Goal: Task Accomplishment & Management: Complete application form

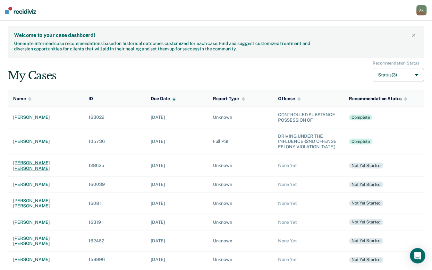
click at [27, 169] on div "victor ray hill" at bounding box center [45, 165] width 65 height 11
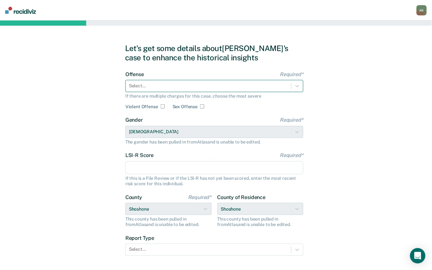
click at [173, 85] on div at bounding box center [208, 85] width 159 height 7
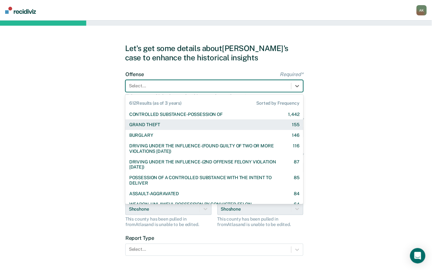
click at [154, 128] on div "GRAND THEFT 155" at bounding box center [214, 124] width 178 height 11
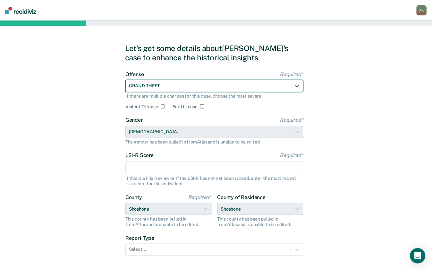
click at [147, 167] on input "LSI-R Score Required*" at bounding box center [214, 167] width 178 height 13
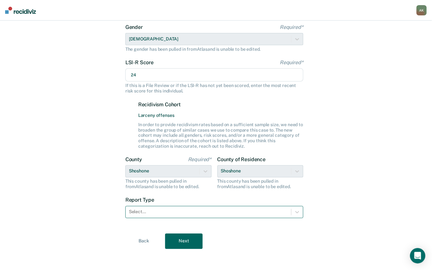
scroll to position [95, 0]
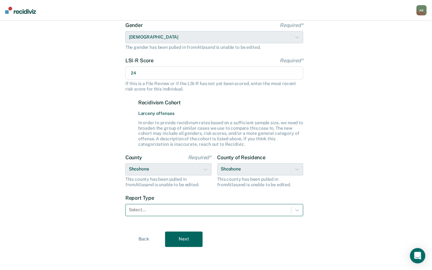
type input "24"
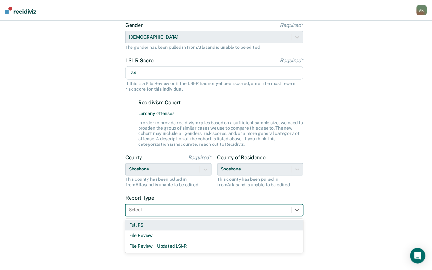
click at [163, 214] on div "Select..." at bounding box center [209, 209] width 166 height 9
click at [150, 226] on div "Full PSI" at bounding box center [214, 225] width 178 height 11
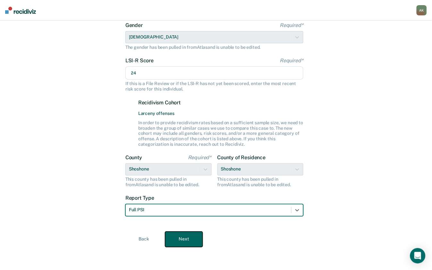
click at [183, 238] on button "Next" at bounding box center [184, 239] width 38 height 15
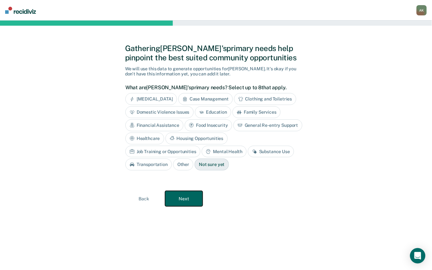
scroll to position [0, 0]
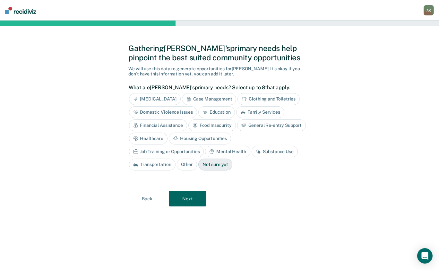
click at [204, 146] on div "Job Training or Opportunities" at bounding box center [166, 152] width 75 height 12
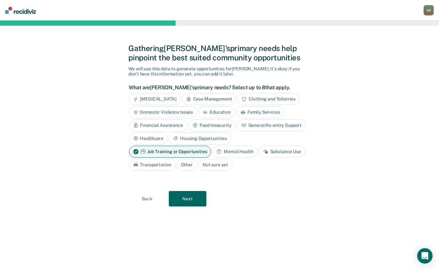
click at [239, 154] on div "Mental Health" at bounding box center [234, 152] width 45 height 12
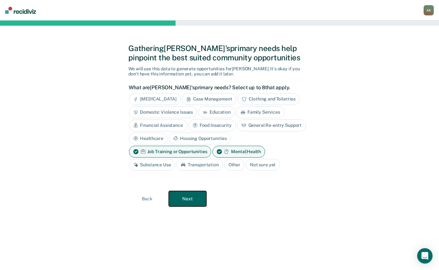
click at [195, 198] on button "Next" at bounding box center [188, 198] width 38 height 15
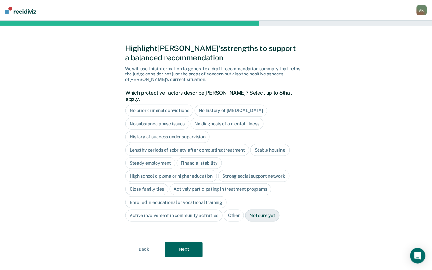
click at [144, 183] on div "Close family ties" at bounding box center [146, 189] width 43 height 12
click at [245, 170] on div "Strong social support network" at bounding box center [253, 176] width 71 height 12
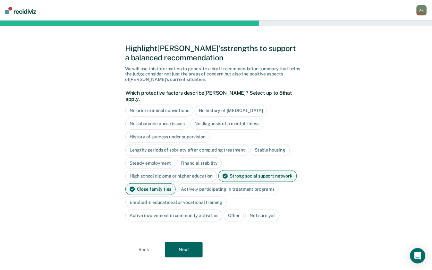
click at [270, 144] on div "Stable housing" at bounding box center [270, 150] width 39 height 12
click at [182, 243] on button "Next" at bounding box center [184, 249] width 38 height 15
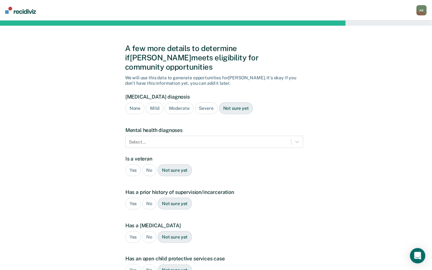
click at [182, 102] on div "Moderate" at bounding box center [179, 108] width 29 height 12
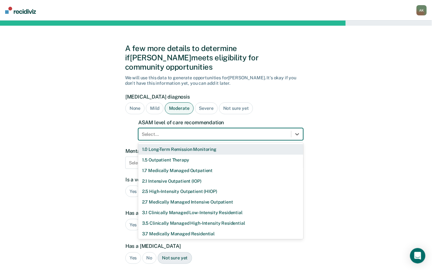
click at [200, 131] on div at bounding box center [215, 134] width 146 height 7
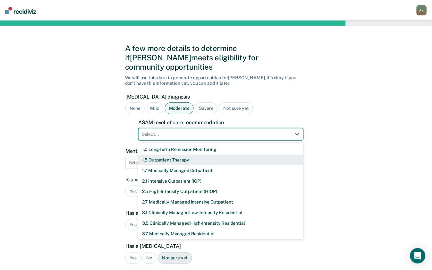
click at [155, 155] on div "1.5 Outpatient Therapy" at bounding box center [220, 160] width 165 height 11
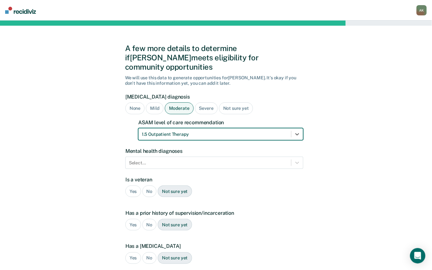
click at [155, 159] on div at bounding box center [208, 162] width 159 height 7
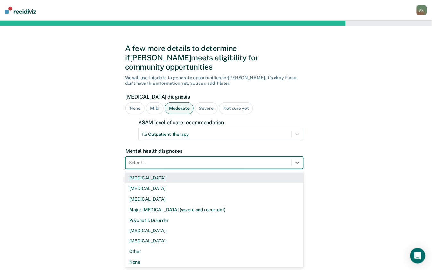
click at [165, 173] on div "Bipolar Disorder" at bounding box center [214, 178] width 178 height 11
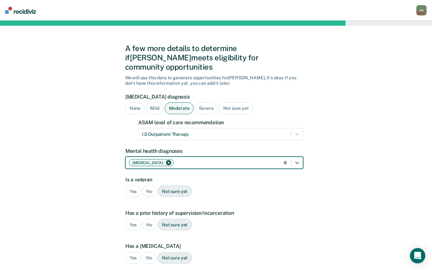
click at [183, 159] on div at bounding box center [225, 162] width 101 height 7
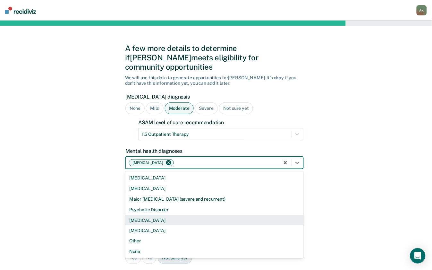
click at [157, 215] on div "Schizophrenia" at bounding box center [214, 220] width 178 height 11
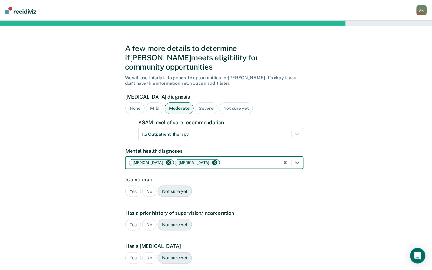
click at [225, 159] on div at bounding box center [248, 162] width 55 height 7
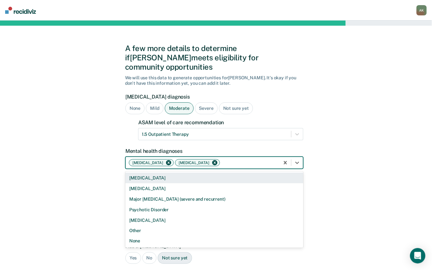
click at [225, 159] on div at bounding box center [248, 162] width 55 height 7
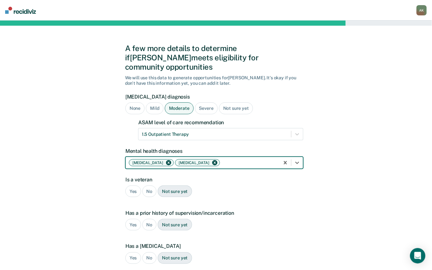
click at [149, 185] on div "No" at bounding box center [149, 191] width 14 height 12
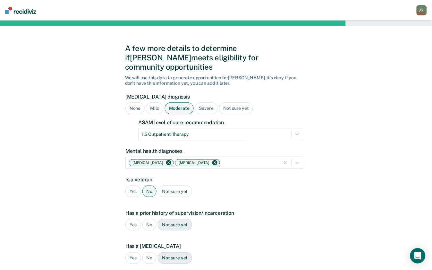
click at [132, 219] on div "Yes" at bounding box center [133, 225] width 16 height 12
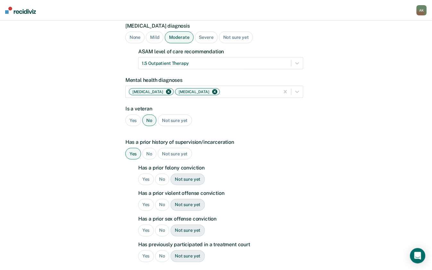
scroll to position [85, 0]
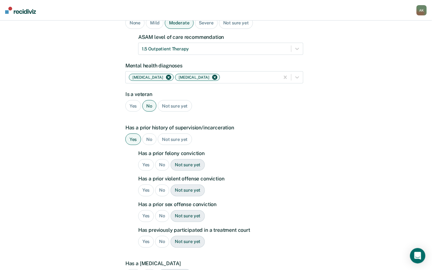
click at [147, 159] on div "Yes" at bounding box center [146, 165] width 16 height 12
click at [146, 184] on div "Yes" at bounding box center [146, 190] width 16 height 12
click at [165, 210] on div "No" at bounding box center [162, 216] width 14 height 12
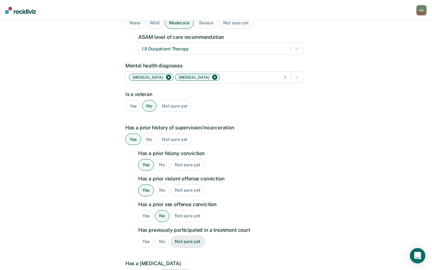
click at [161, 236] on div "No" at bounding box center [162, 242] width 14 height 12
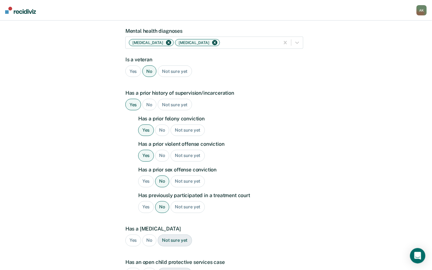
scroll to position [171, 0]
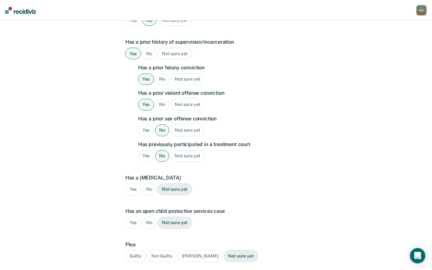
click at [150, 183] on div "No" at bounding box center [149, 189] width 14 height 12
click at [148, 217] on div "No" at bounding box center [149, 223] width 14 height 12
click at [137, 250] on div "Guilty" at bounding box center [135, 256] width 21 height 12
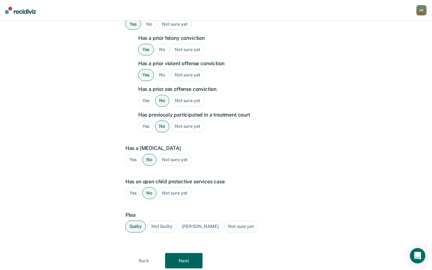
scroll to position [214, 0]
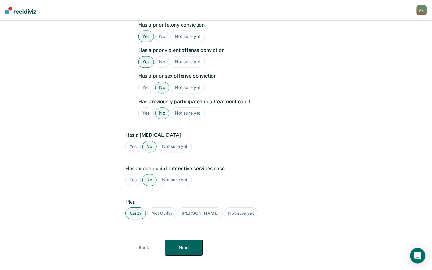
click at [194, 240] on button "Next" at bounding box center [184, 247] width 38 height 15
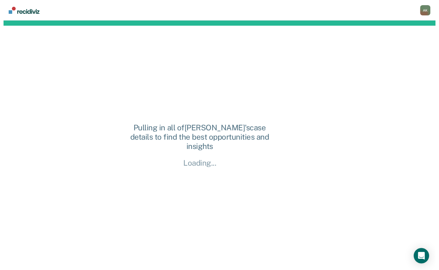
scroll to position [0, 0]
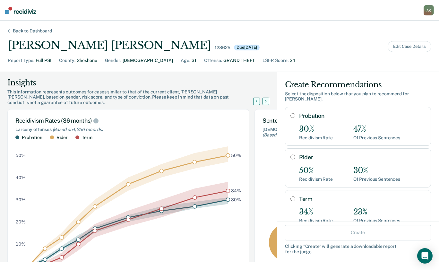
click at [290, 113] on input "Probation" at bounding box center [292, 115] width 5 height 5
radio input "true"
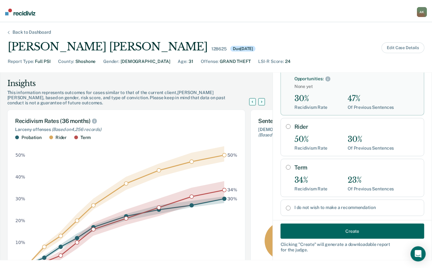
scroll to position [55, 0]
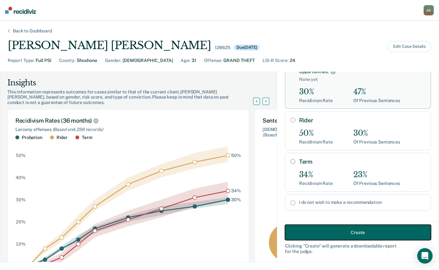
click at [325, 236] on button "Create" at bounding box center [358, 232] width 146 height 15
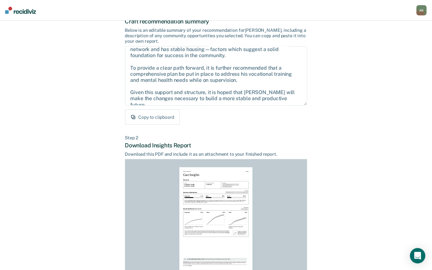
scroll to position [96, 0]
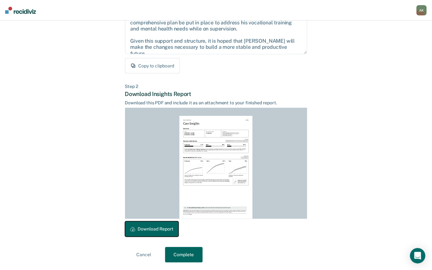
click at [163, 227] on button "Download Report" at bounding box center [152, 228] width 54 height 15
click at [179, 253] on button "Complete" at bounding box center [184, 254] width 38 height 15
